Goal: Find specific page/section: Find specific page/section

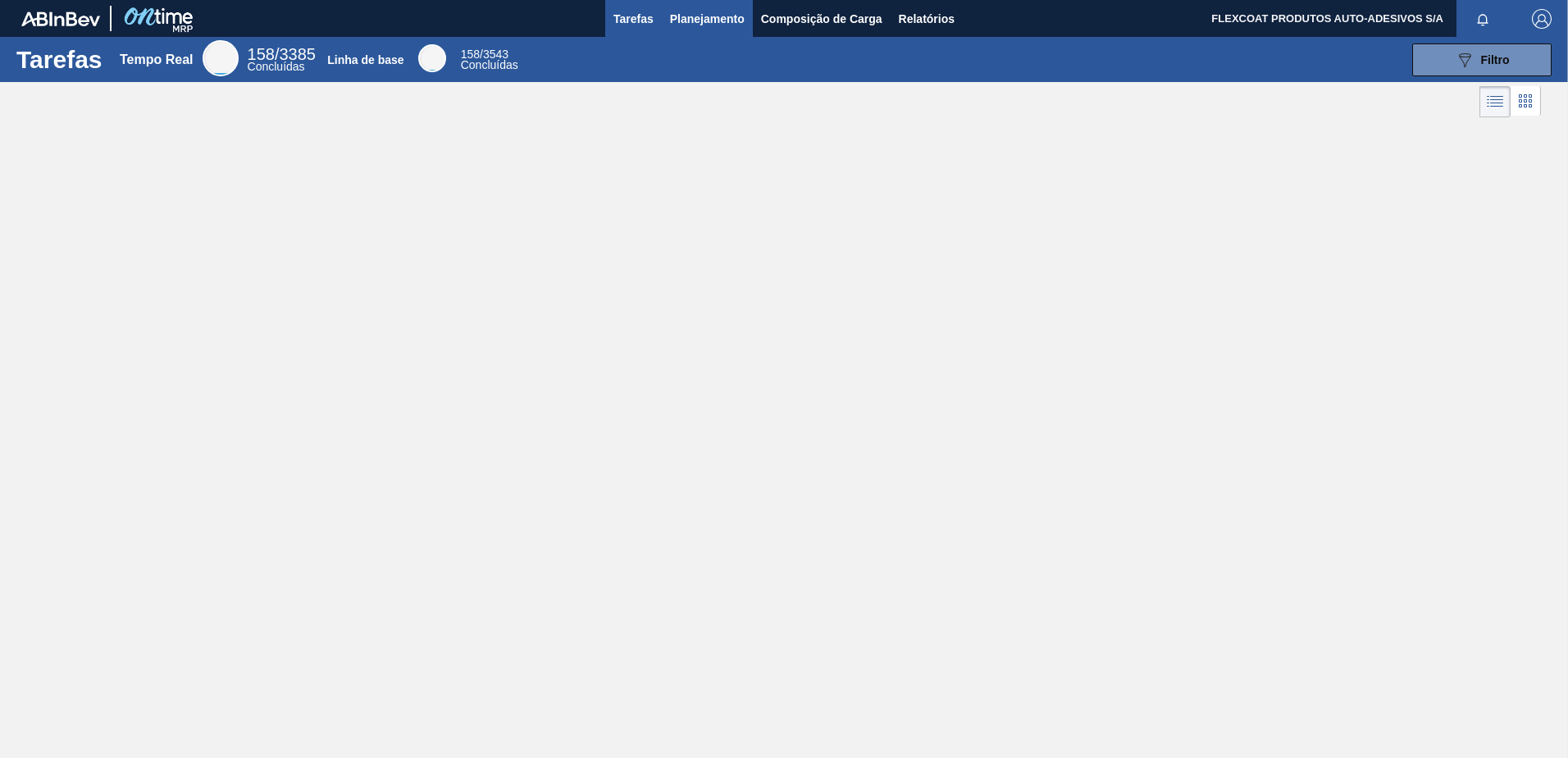
click at [692, 29] on button "Planejamento" at bounding box center [707, 18] width 91 height 37
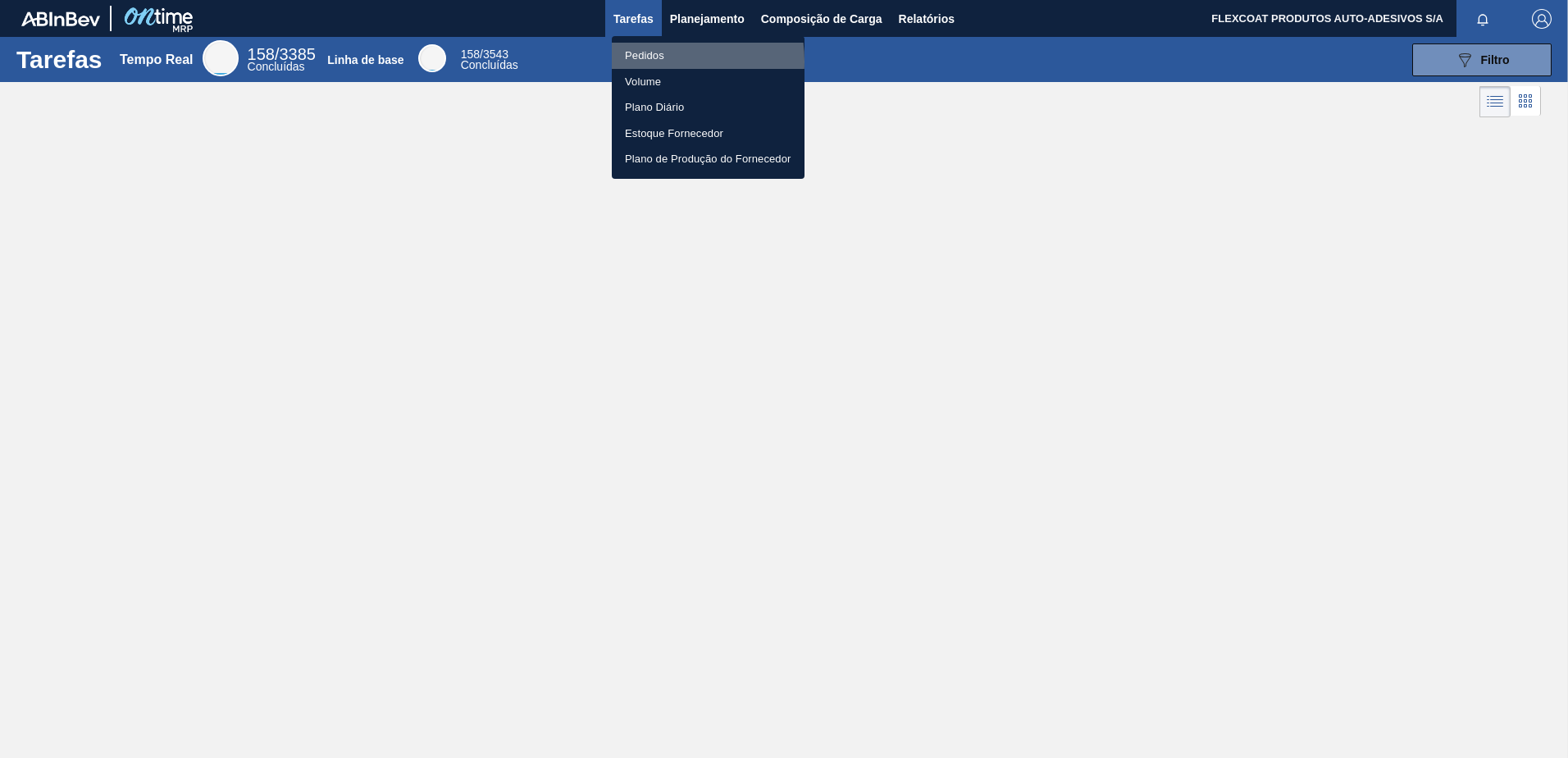
click at [651, 61] on li "Pedidos" at bounding box center [708, 56] width 193 height 26
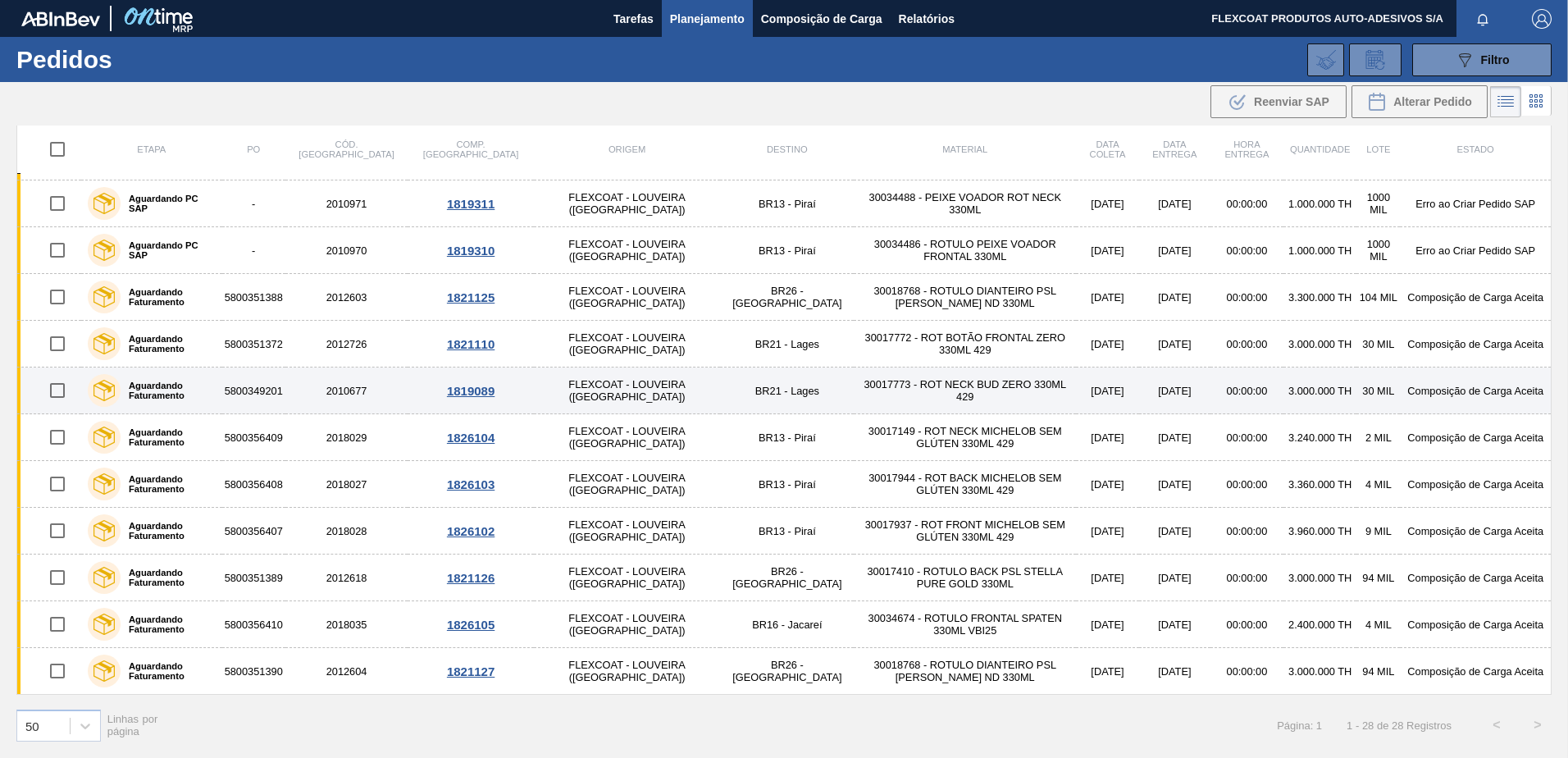
scroll to position [707, 0]
